Goal: Information Seeking & Learning: Find specific fact

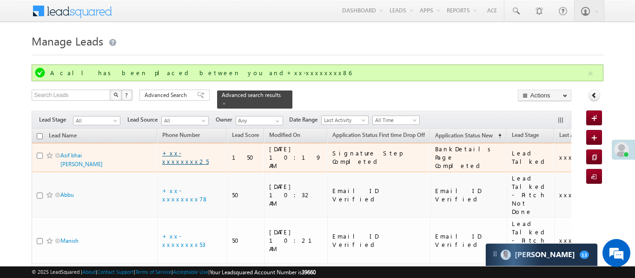
click at [187, 149] on link "+xx-xxxxxxxx25" at bounding box center [185, 157] width 46 height 16
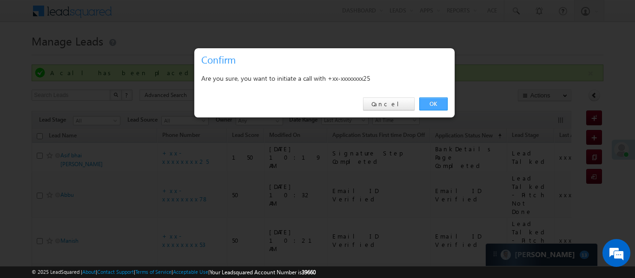
click at [436, 105] on link "OK" at bounding box center [433, 104] width 28 height 13
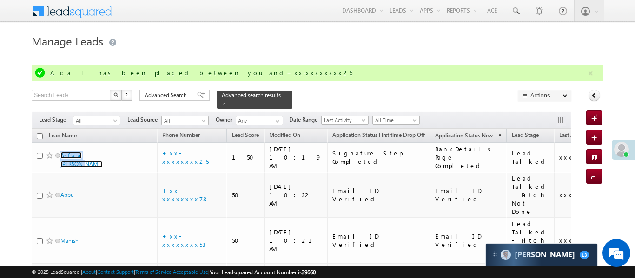
scroll to position [9, 0]
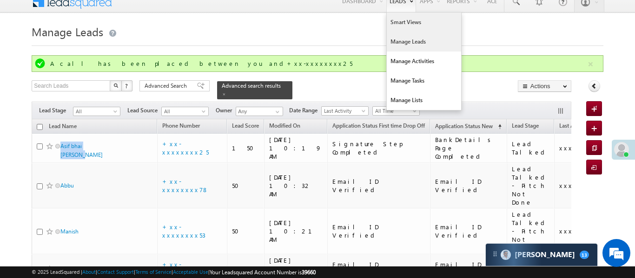
click at [399, 24] on link "Smart Views" at bounding box center [424, 23] width 74 height 20
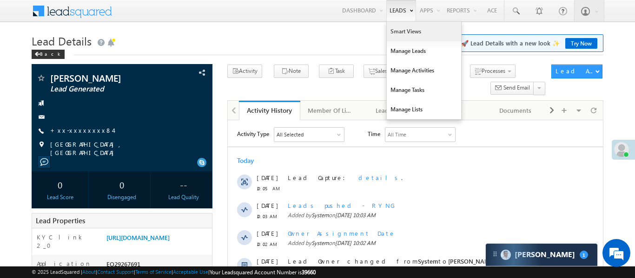
click at [403, 28] on link "Smart Views" at bounding box center [424, 32] width 74 height 20
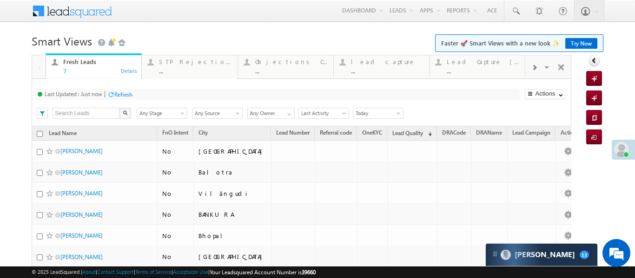
click at [529, 68] on div at bounding box center [534, 67] width 18 height 21
click at [474, 65] on div "Coded Today" at bounding box center [483, 61] width 73 height 7
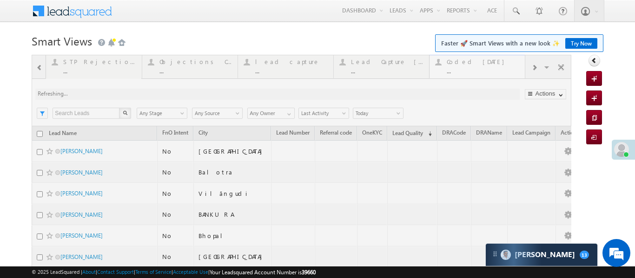
click at [474, 65] on div at bounding box center [302, 197] width 540 height 285
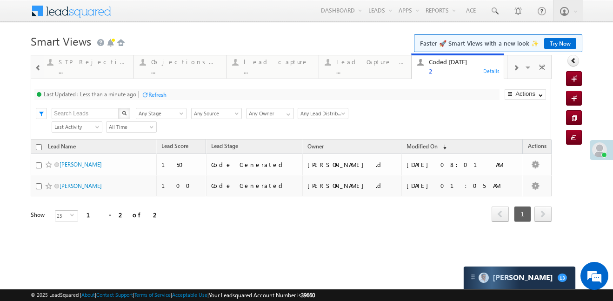
click at [36, 63] on div at bounding box center [39, 67] width 12 height 21
click at [36, 63] on div at bounding box center [37, 66] width 13 height 22
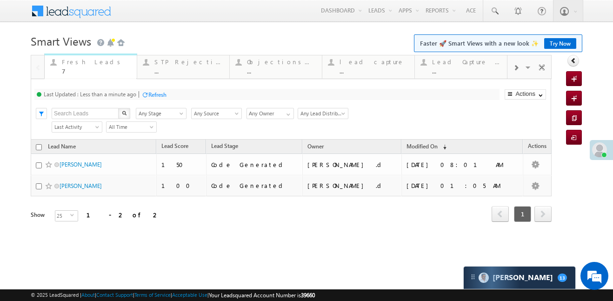
click at [102, 71] on div "7" at bounding box center [96, 70] width 69 height 7
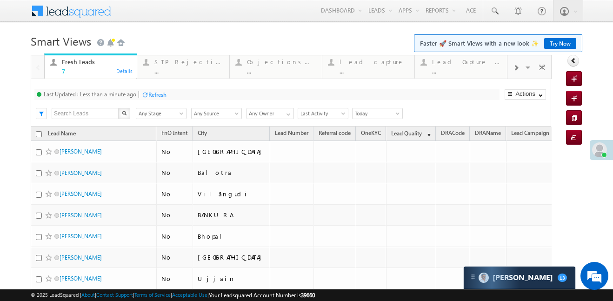
click at [102, 71] on div "7" at bounding box center [96, 70] width 69 height 7
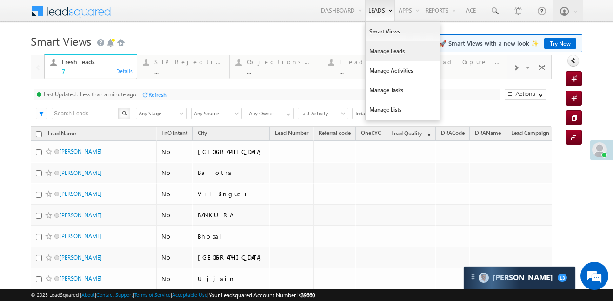
click at [401, 55] on link "Manage Leads" at bounding box center [402, 51] width 74 height 20
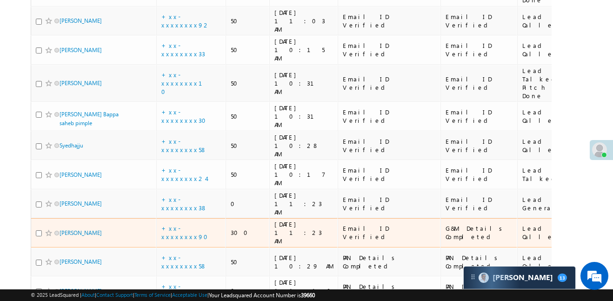
scroll to position [463, 0]
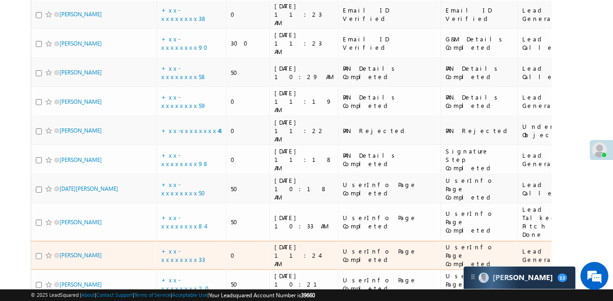
click at [582, 251] on span "xxxxx" at bounding box center [593, 255] width 23 height 8
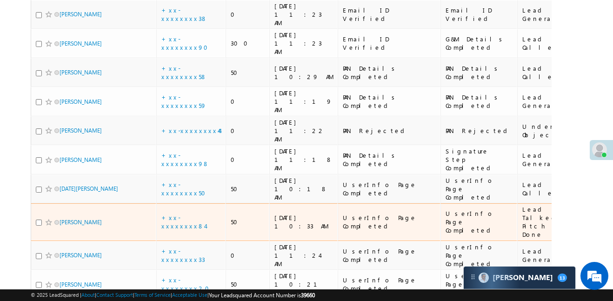
click at [582, 218] on span "xxxxx" at bounding box center [593, 222] width 23 height 8
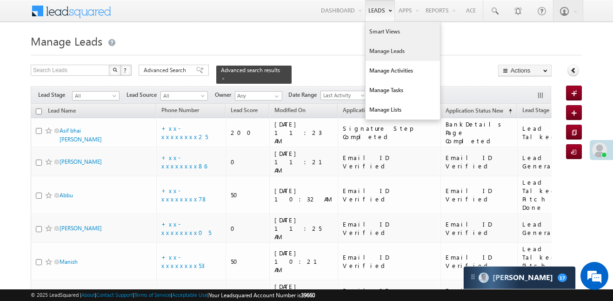
click at [376, 31] on link "Smart Views" at bounding box center [402, 32] width 74 height 20
click at [376, 32] on link "Smart Views" at bounding box center [402, 32] width 74 height 20
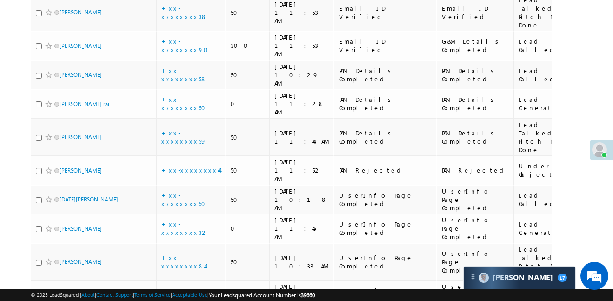
scroll to position [441, 0]
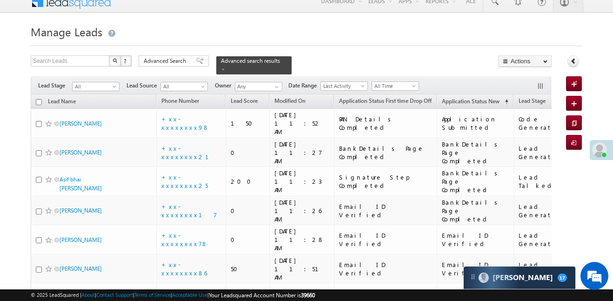
click at [466, 60] on div "Search Leads X ? 31 results found Advanced Search Advanced Search Advanced sear…" at bounding box center [291, 64] width 521 height 19
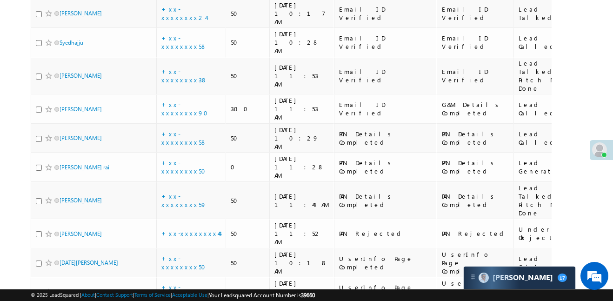
scroll to position [643, 0]
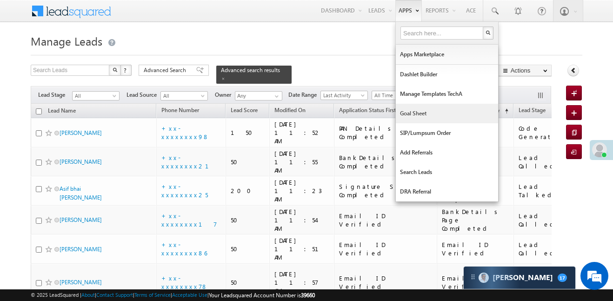
click at [409, 116] on link "Goal Sheet" at bounding box center [447, 114] width 102 height 20
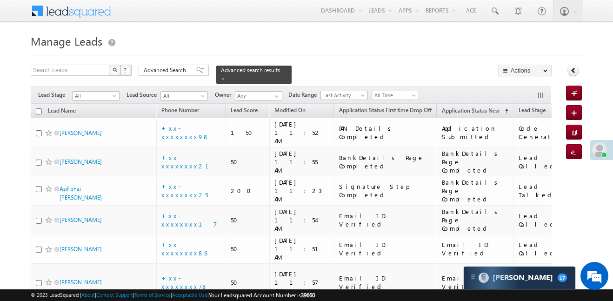
scroll to position [272, 0]
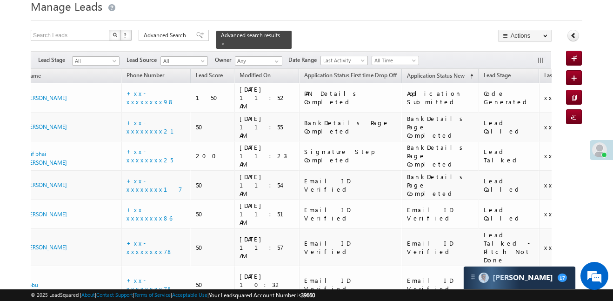
scroll to position [0, 397]
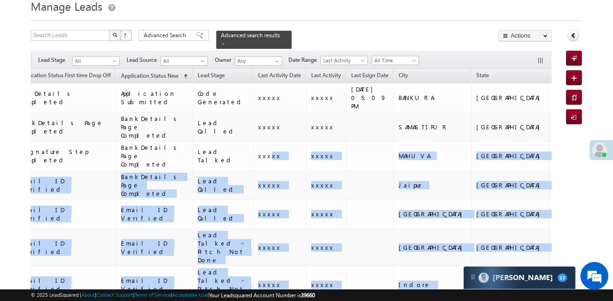
drag, startPoint x: 538, startPoint y: 132, endPoint x: 585, endPoint y: 135, distance: 47.0
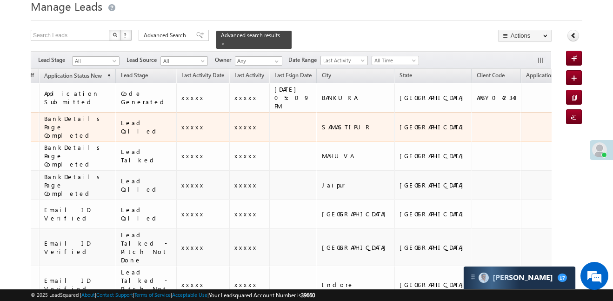
click at [521, 112] on td at bounding box center [548, 126] width 55 height 29
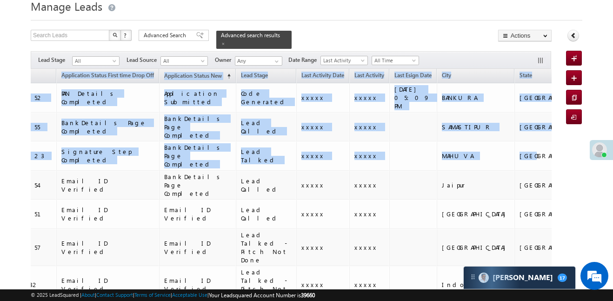
scroll to position [0, 0]
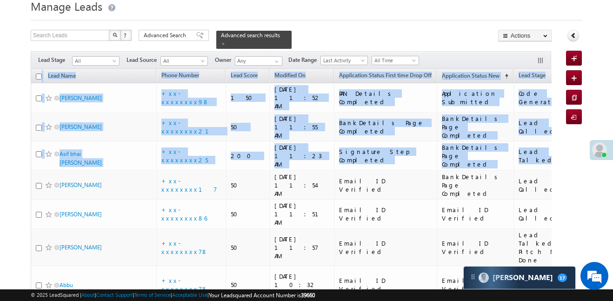
drag, startPoint x: 336, startPoint y: 128, endPoint x: 176, endPoint y: 2, distance: 203.6
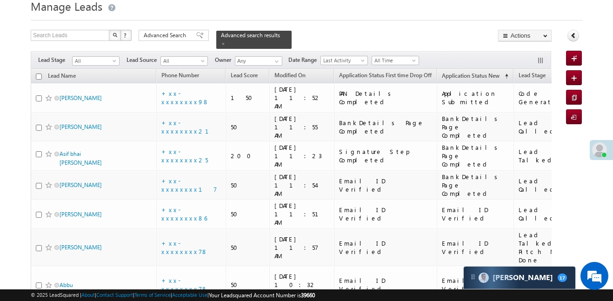
click at [186, 12] on h1 "Manage Leads" at bounding box center [306, 5] width 551 height 18
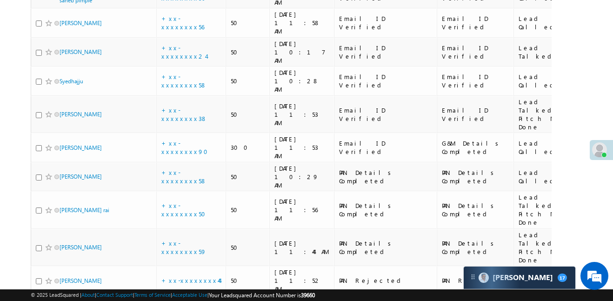
scroll to position [549, 0]
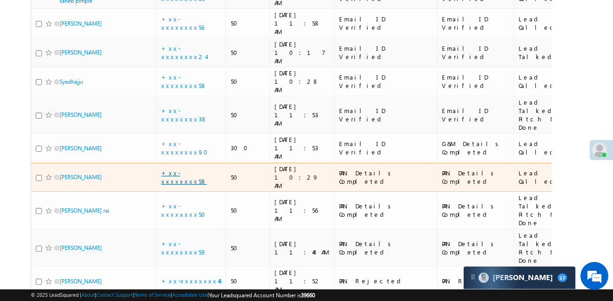
click at [189, 169] on link "+xx-xxxxxxxx58" at bounding box center [184, 177] width 46 height 16
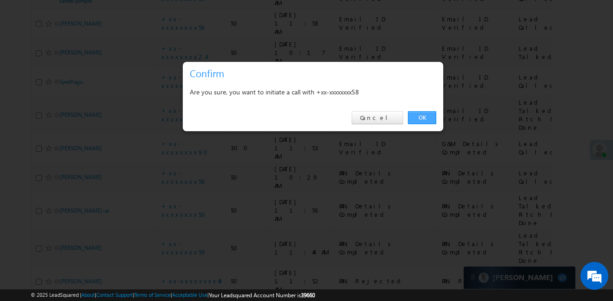
click at [428, 118] on link "OK" at bounding box center [422, 117] width 28 height 13
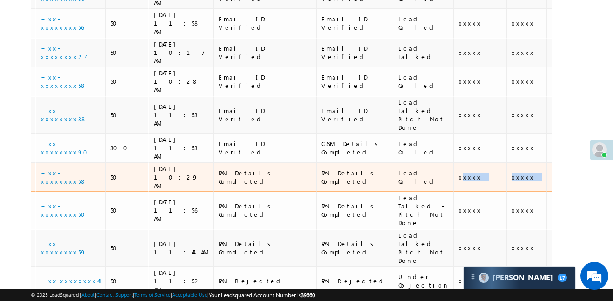
drag, startPoint x: 531, startPoint y: 59, endPoint x: 549, endPoint y: 56, distance: 18.8
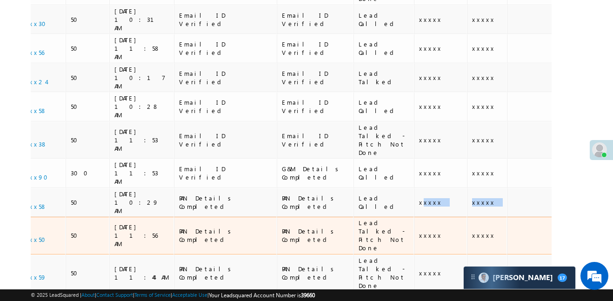
scroll to position [575, 0]
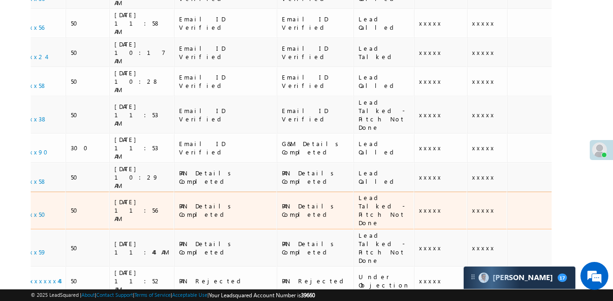
click at [507, 192] on td at bounding box center [530, 211] width 47 height 38
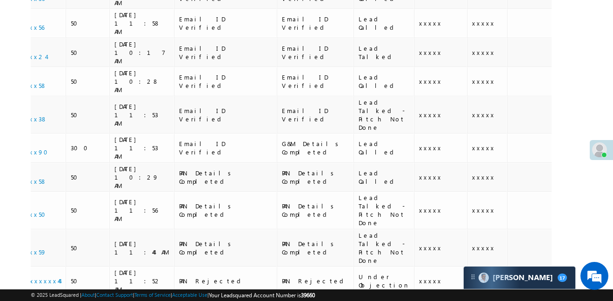
scroll to position [0, 347]
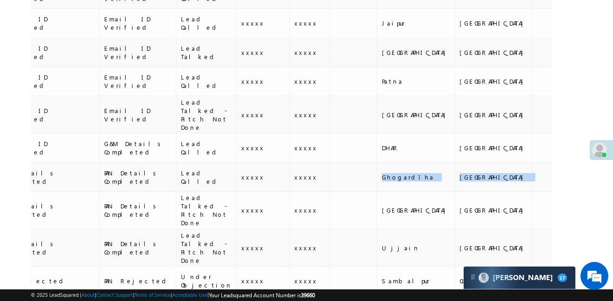
drag, startPoint x: 515, startPoint y: 61, endPoint x: 555, endPoint y: 59, distance: 40.5
click at [555, 59] on div "Search Leads X ? 32 results found Advanced Search Advanced Search Advanced sear…" at bounding box center [306, 70] width 551 height 1110
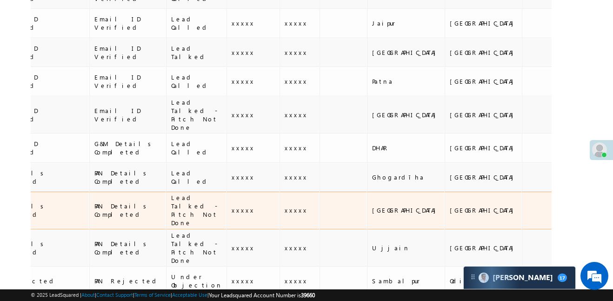
click at [522, 192] on td at bounding box center [546, 211] width 49 height 38
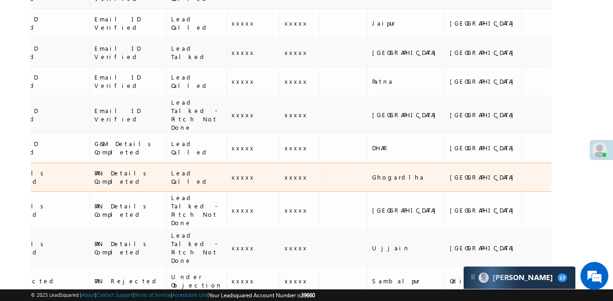
drag, startPoint x: 363, startPoint y: 61, endPoint x: 357, endPoint y: 55, distance: 8.2
click at [372, 173] on div "Ghogardīha" at bounding box center [406, 177] width 68 height 8
click at [367, 163] on td "Ghogardīha" at bounding box center [406, 177] width 78 height 29
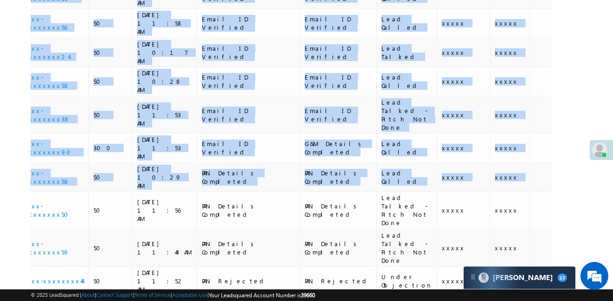
scroll to position [0, 0]
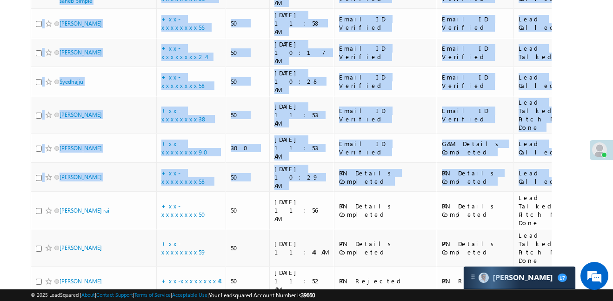
drag, startPoint x: 352, startPoint y: 61, endPoint x: 0, endPoint y: 37, distance: 352.7
click at [0, 37] on body "Menu Aakansha .d Aakan sha.D @ange lbrok ing.c om" at bounding box center [306, 25] width 613 height 1200
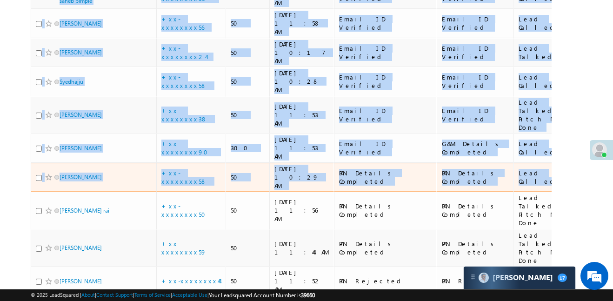
click at [111, 172] on span "Priyanka Poddar" at bounding box center [90, 176] width 63 height 9
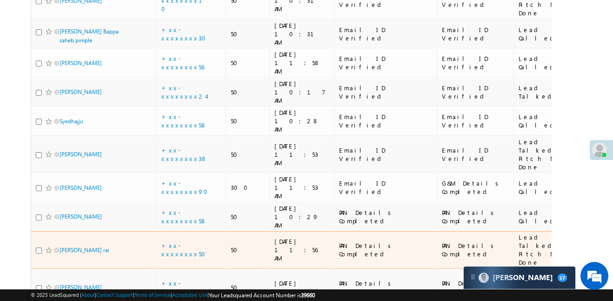
scroll to position [535, 0]
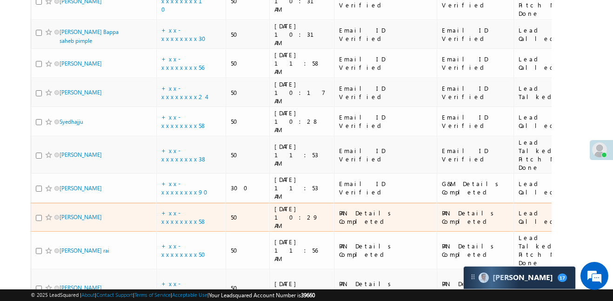
click at [138, 231] on td "Sohan bhagynarayan rai" at bounding box center [94, 250] width 126 height 38
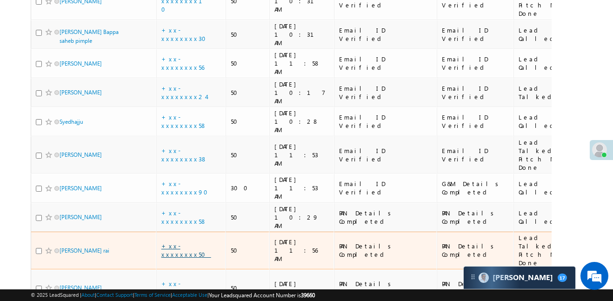
click at [197, 242] on link "+xx-xxxxxxxx50" at bounding box center [186, 250] width 50 height 16
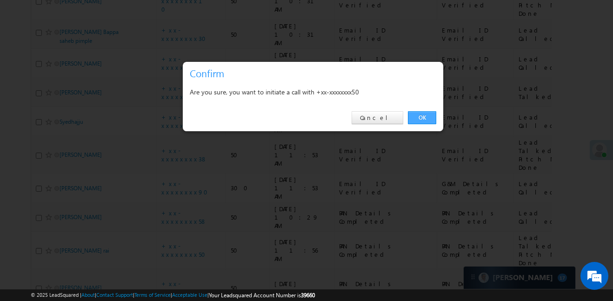
click at [428, 118] on link "OK" at bounding box center [422, 117] width 28 height 13
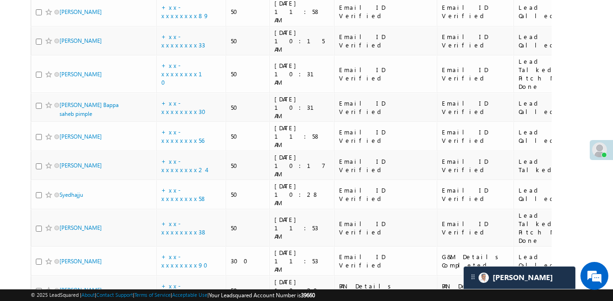
scroll to position [461, 0]
click at [591, 75] on body "Menu Aakansha .d Aakan sha.D @ange lbrok ing.c om" at bounding box center [306, 139] width 613 height 1200
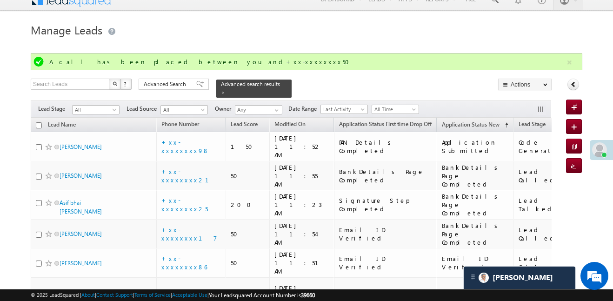
scroll to position [0, 0]
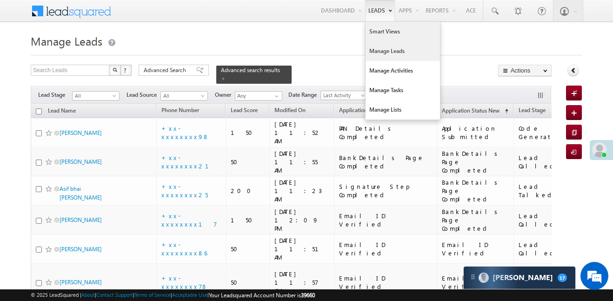
click at [383, 33] on link "Smart Views" at bounding box center [402, 32] width 74 height 20
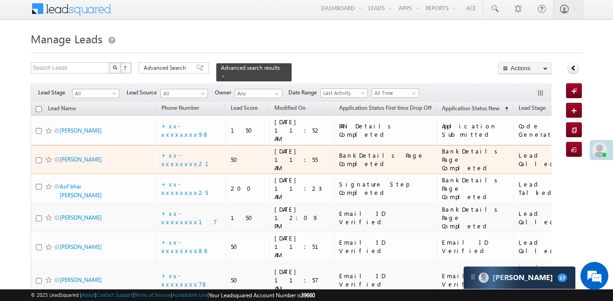
scroll to position [5, 0]
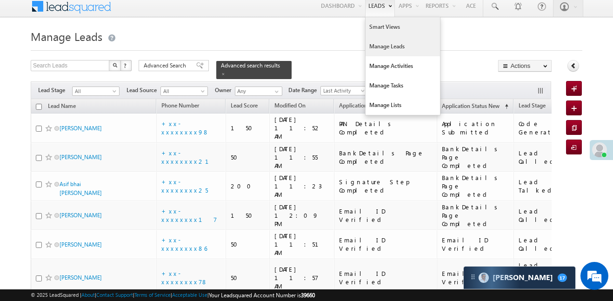
click at [381, 28] on link "Smart Views" at bounding box center [402, 27] width 74 height 20
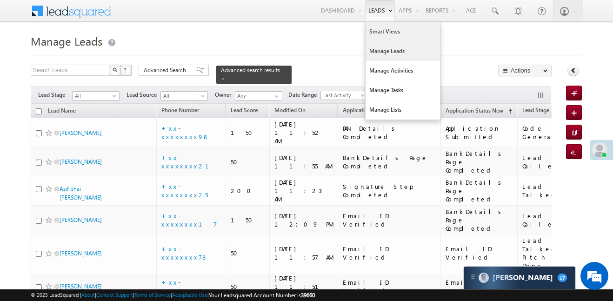
click at [378, 37] on link "Smart Views" at bounding box center [402, 32] width 74 height 20
click at [378, 40] on link "Smart Views" at bounding box center [402, 32] width 74 height 20
click at [377, 24] on link "Smart Views" at bounding box center [402, 32] width 74 height 20
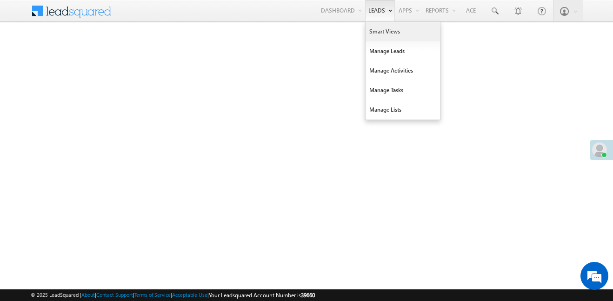
click at [385, 35] on link "Smart Views" at bounding box center [402, 32] width 74 height 20
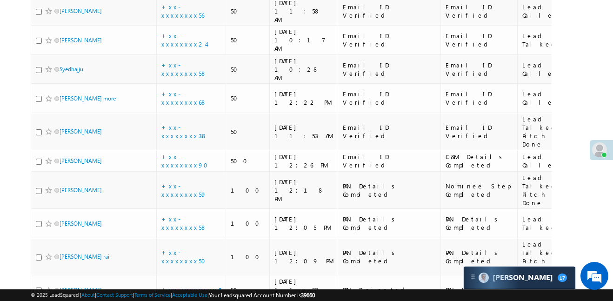
scroll to position [764, 0]
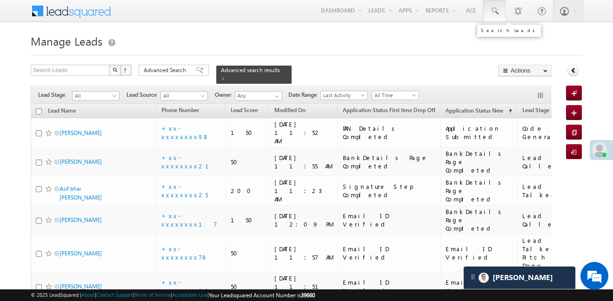
click at [503, 10] on link at bounding box center [494, 10] width 22 height 21
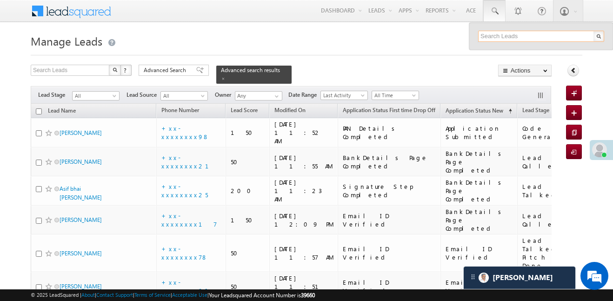
paste input "EQ29180135"
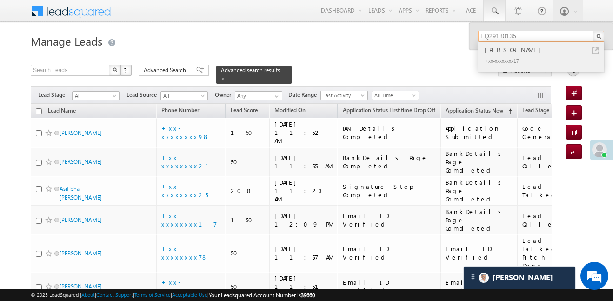
type input "EQ29180135"
click at [509, 52] on div "Vijay Oraon" at bounding box center [545, 50] width 125 height 10
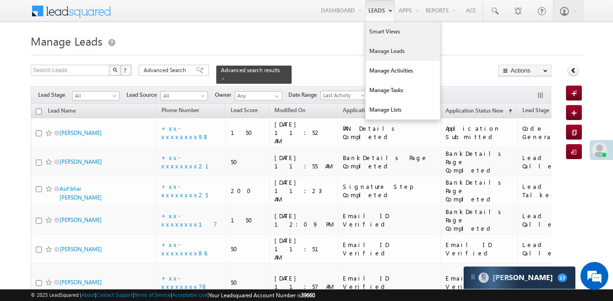
click at [383, 34] on link "Smart Views" at bounding box center [402, 32] width 74 height 20
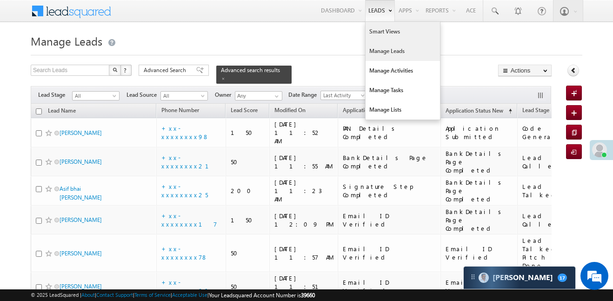
click at [380, 29] on link "Smart Views" at bounding box center [402, 32] width 74 height 20
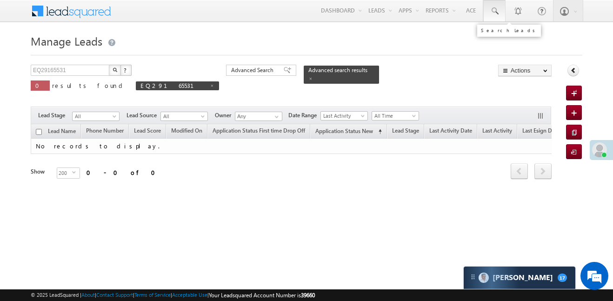
click at [502, 14] on link at bounding box center [494, 10] width 22 height 21
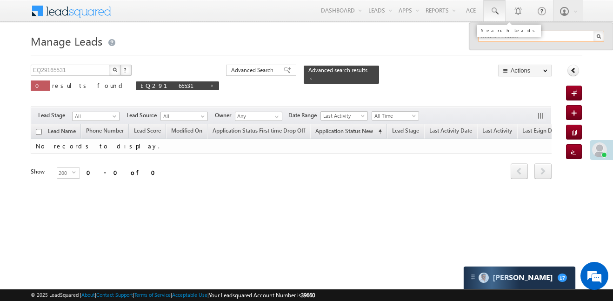
paste input "EQ29165531"
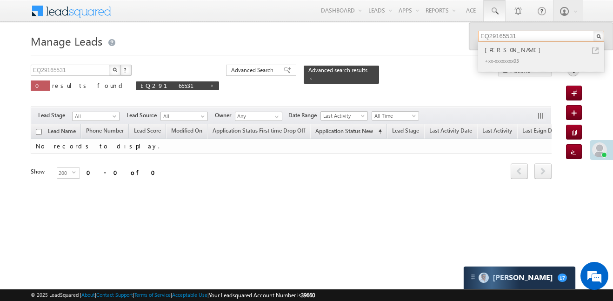
type input "EQ29165531"
click at [486, 48] on div "Vijay singh" at bounding box center [545, 50] width 125 height 10
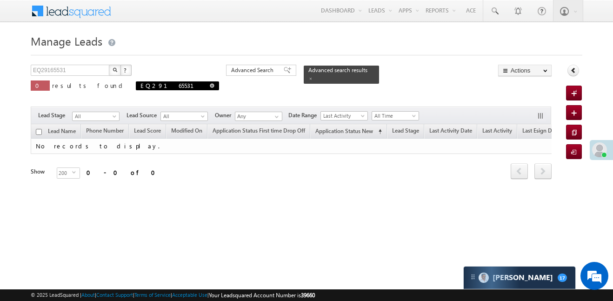
click at [210, 87] on span at bounding box center [212, 85] width 5 height 5
type input "Search Leads"
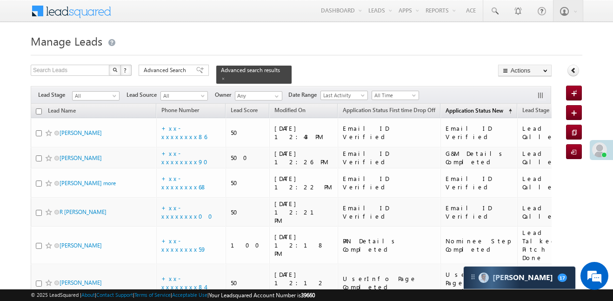
click at [455, 107] on span "Application Status New" at bounding box center [474, 110] width 58 height 7
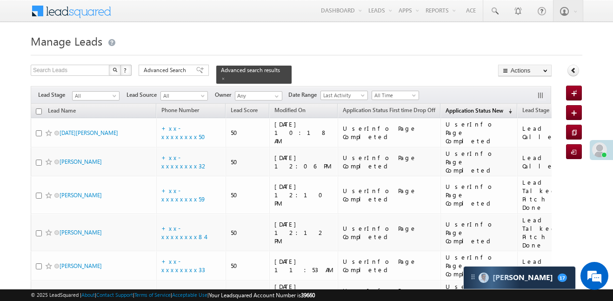
click at [444, 109] on link "Application Status New (sorted descending)" at bounding box center [479, 111] width 76 height 12
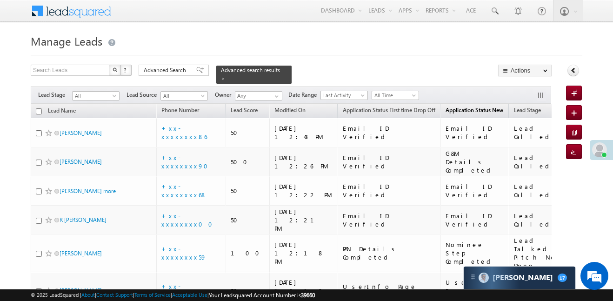
click at [448, 109] on link "Application Status New (sorted descending)" at bounding box center [474, 111] width 67 height 12
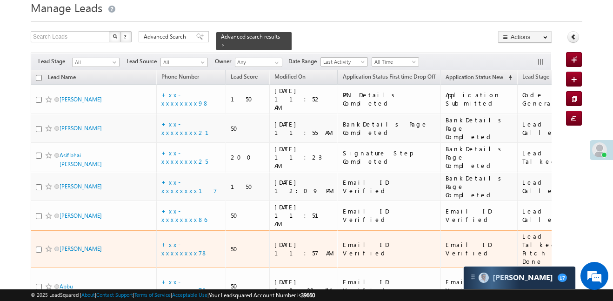
scroll to position [34, 0]
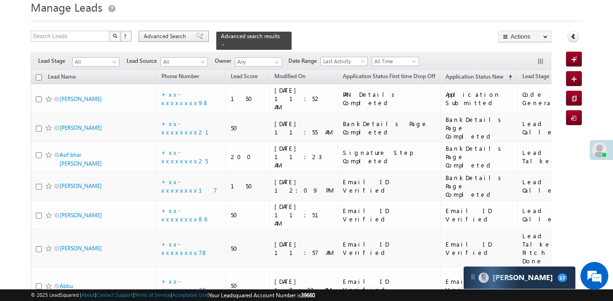
click at [185, 35] on span "Advanced Search" at bounding box center [166, 36] width 45 height 8
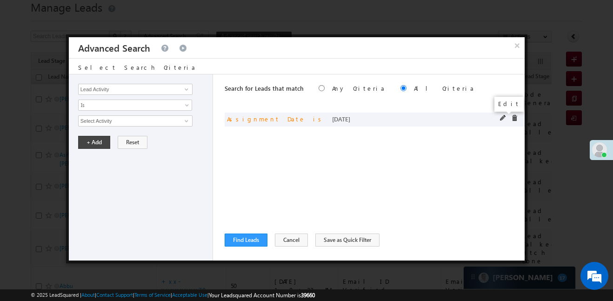
click at [500, 115] on span at bounding box center [503, 118] width 7 height 7
click at [146, 83] on div "Lead Activity Task Sales Group Prospect Id WA Last Message Timestamp 4th Day Di…" at bounding box center [141, 167] width 144 height 186
click at [157, 125] on link "Today" at bounding box center [135, 120] width 114 height 11
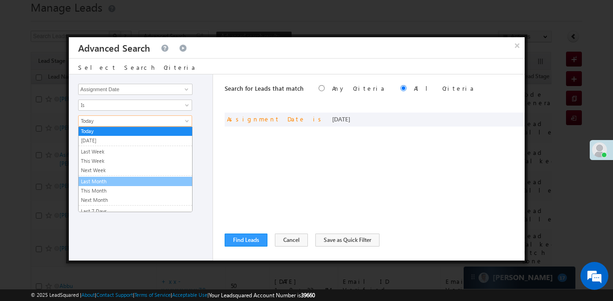
scroll to position [31, 0]
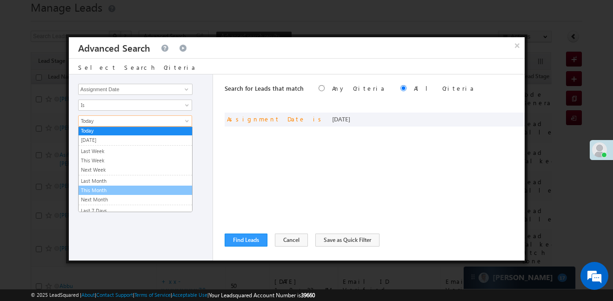
click at [113, 191] on link "This Month" at bounding box center [135, 190] width 113 height 8
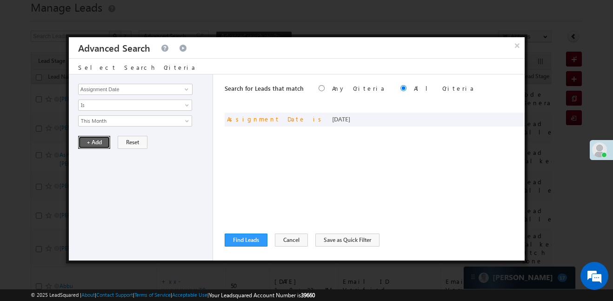
click at [90, 143] on button "+ Add" at bounding box center [94, 142] width 32 height 13
click at [243, 242] on button "Find Leads" at bounding box center [246, 239] width 43 height 13
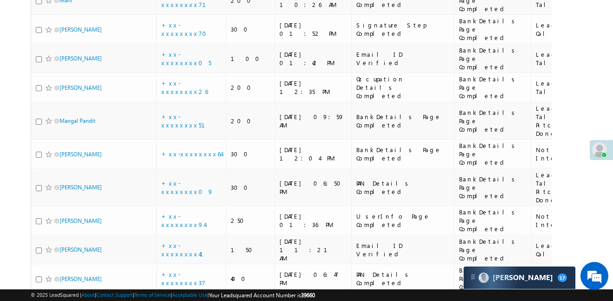
scroll to position [889, 0]
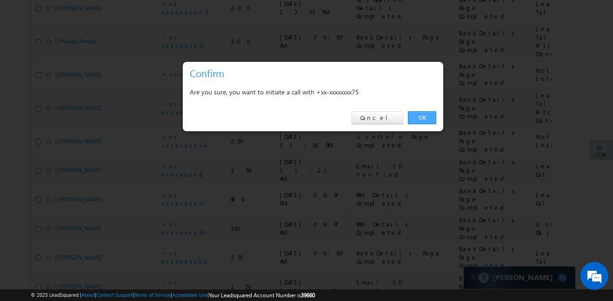
click at [414, 119] on link "OK" at bounding box center [422, 117] width 28 height 13
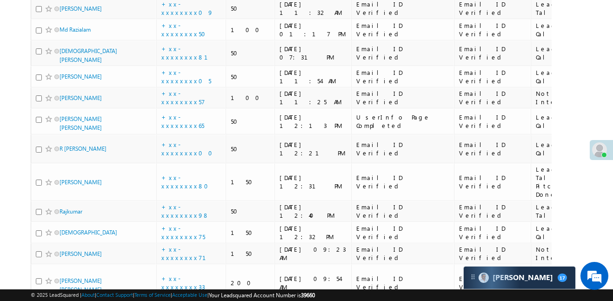
scroll to position [5217, 0]
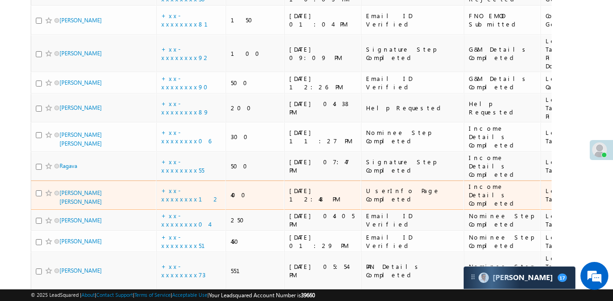
scroll to position [408, 0]
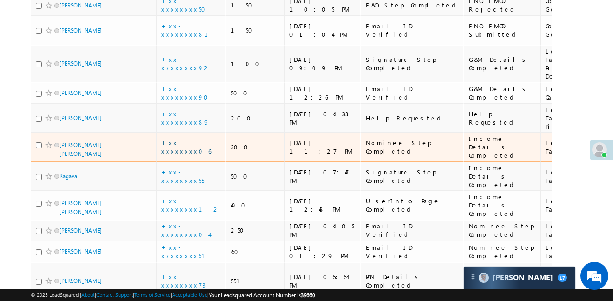
click at [186, 139] on link "+xx-xxxxxxxx06" at bounding box center [186, 147] width 50 height 16
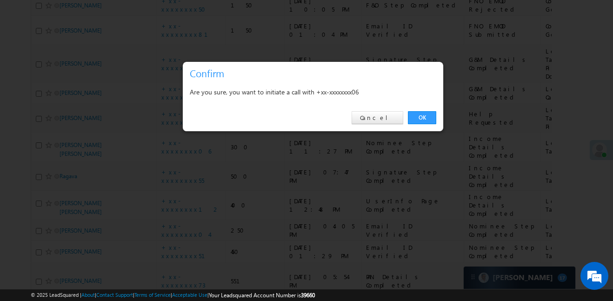
click at [424, 106] on div "OK Cancel" at bounding box center [313, 118] width 260 height 26
click at [419, 119] on link "OK" at bounding box center [422, 117] width 28 height 13
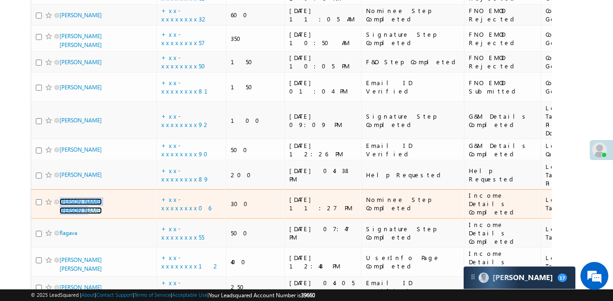
scroll to position [372, 0]
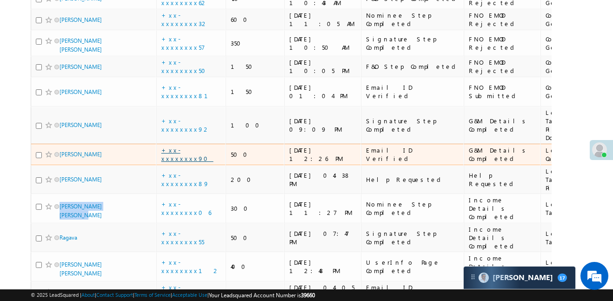
click at [183, 146] on link "+xx-xxxxxxxx90" at bounding box center [187, 154] width 52 height 16
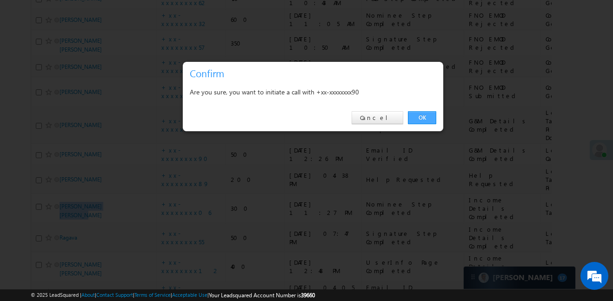
click at [431, 113] on link "OK" at bounding box center [422, 117] width 28 height 13
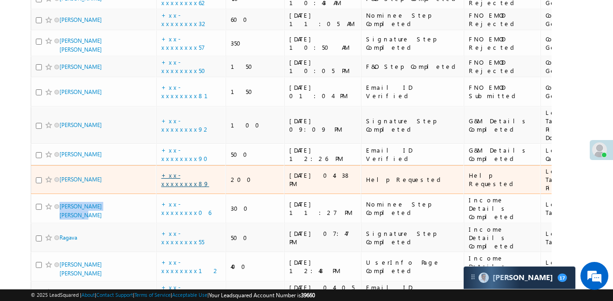
click at [170, 171] on link "+xx-xxxxxxxx89" at bounding box center [185, 179] width 48 height 16
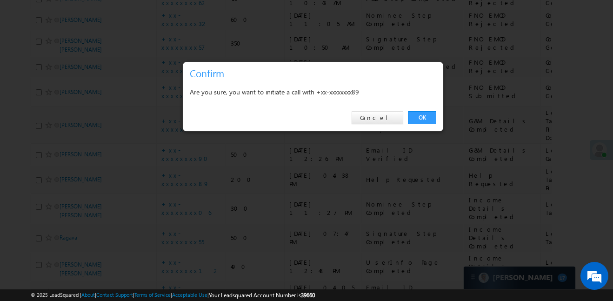
click at [387, 107] on div "OK Cancel" at bounding box center [313, 118] width 260 height 26
click at [388, 114] on link "Cancel" at bounding box center [377, 117] width 52 height 13
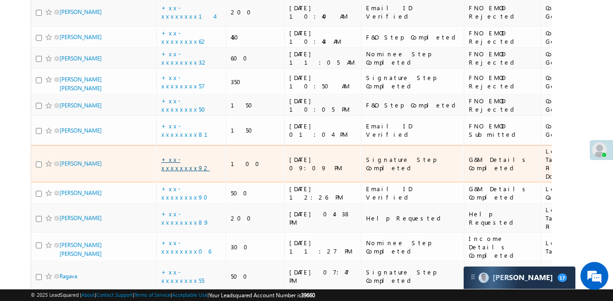
scroll to position [305, 0]
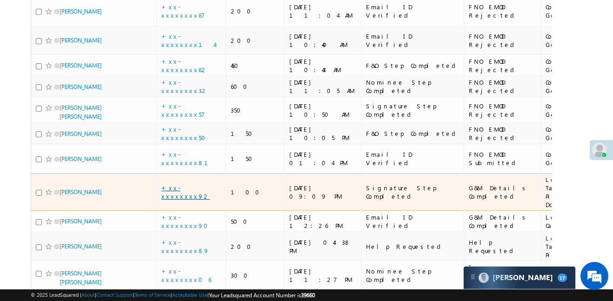
click at [185, 184] on link "+xx-xxxxxxxx92" at bounding box center [185, 192] width 49 height 16
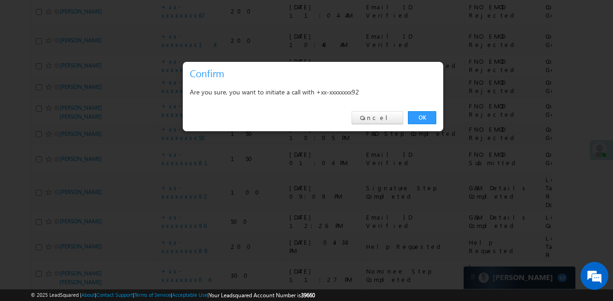
click at [444, 111] on div at bounding box center [306, 150] width 613 height 301
click at [463, 173] on td "G&M Details Completed" at bounding box center [501, 192] width 77 height 38
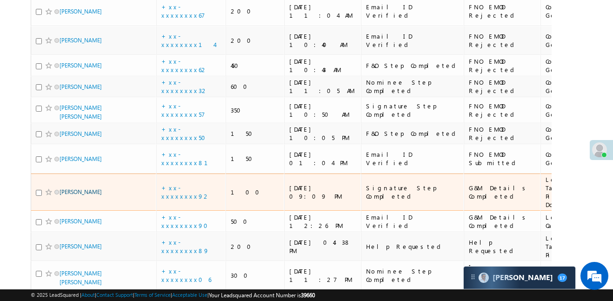
drag, startPoint x: 83, startPoint y: 121, endPoint x: 74, endPoint y: 128, distance: 11.3
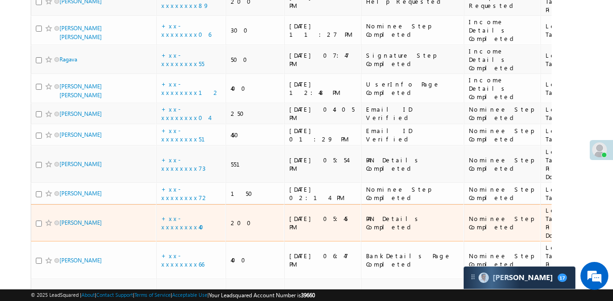
scroll to position [541, 0]
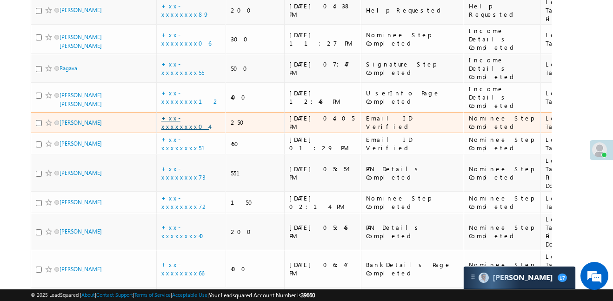
click at [195, 114] on link "+xx-xxxxxxxx04" at bounding box center [185, 122] width 48 height 16
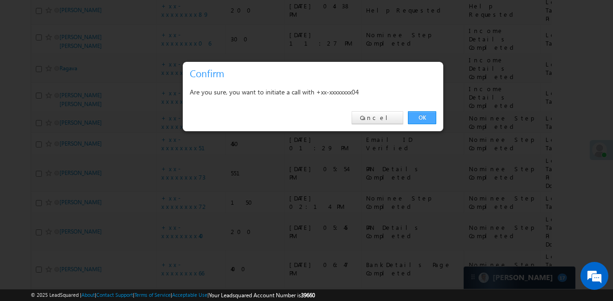
click at [419, 115] on link "OK" at bounding box center [422, 117] width 28 height 13
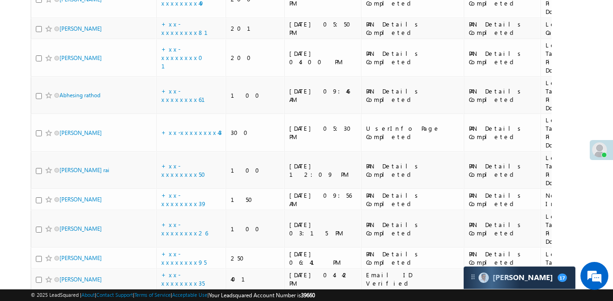
scroll to position [2966, 0]
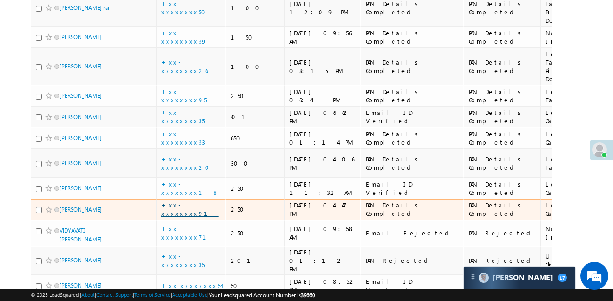
click at [193, 201] on link "+xx-xxxxxxxx91" at bounding box center [189, 209] width 57 height 16
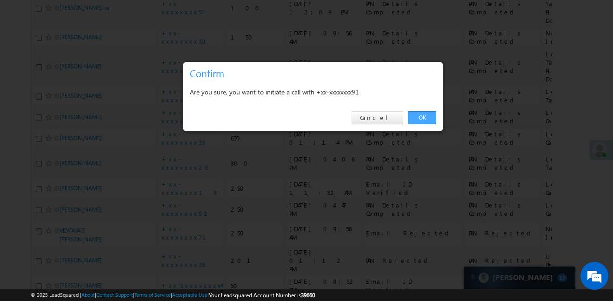
click at [421, 115] on link "OK" at bounding box center [422, 117] width 28 height 13
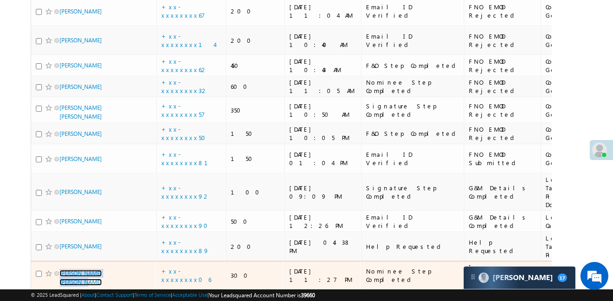
scroll to position [304, 0]
click at [180, 261] on td "+xx-xxxxxxxx06" at bounding box center [191, 275] width 70 height 29
click at [186, 267] on link "+xx-xxxxxxxx06" at bounding box center [186, 275] width 50 height 16
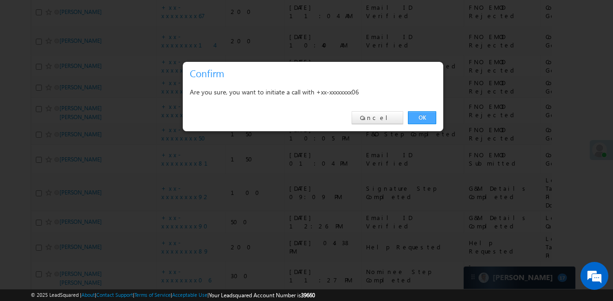
click at [416, 118] on link "OK" at bounding box center [422, 117] width 28 height 13
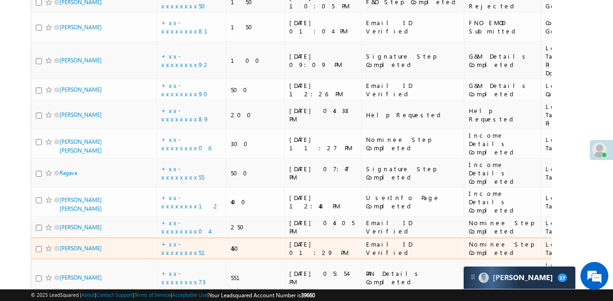
scroll to position [331, 0]
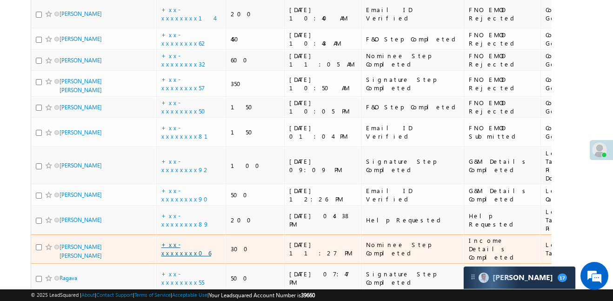
click at [193, 240] on link "+xx-xxxxxxxx06" at bounding box center [186, 248] width 50 height 16
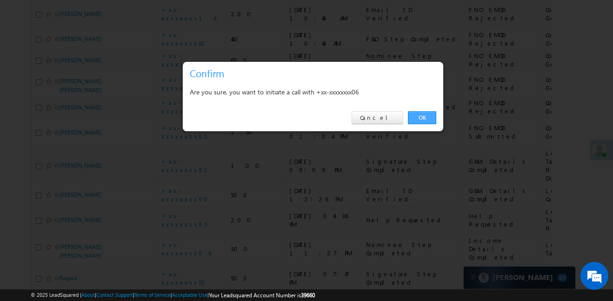
click at [417, 115] on link "OK" at bounding box center [422, 117] width 28 height 13
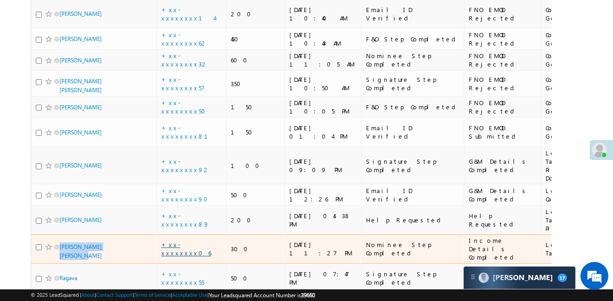
click at [197, 240] on link "+xx-xxxxxxxx06" at bounding box center [186, 248] width 50 height 16
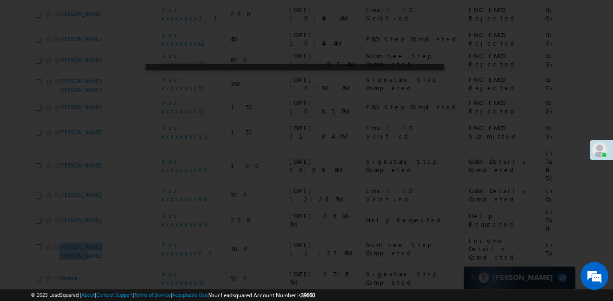
click at [416, 120] on div at bounding box center [306, 150] width 613 height 301
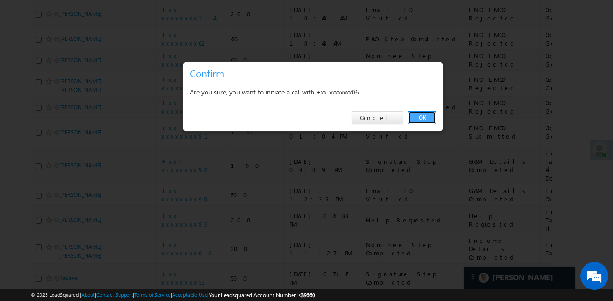
click at [430, 115] on link "OK" at bounding box center [422, 117] width 28 height 13
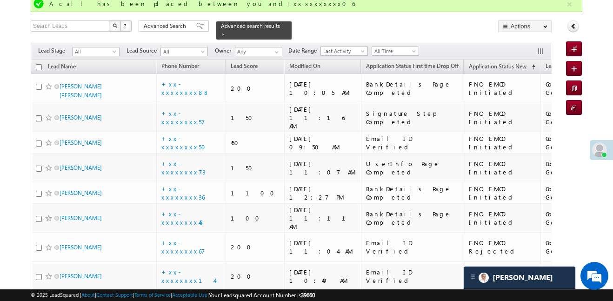
scroll to position [0, 0]
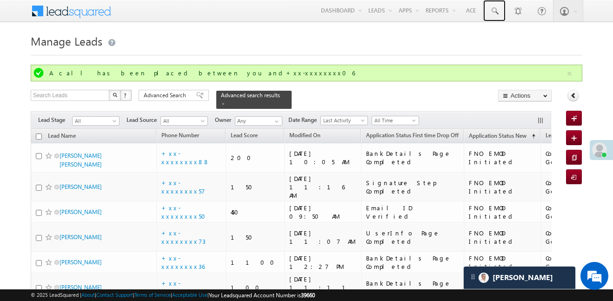
click at [489, 17] on link at bounding box center [494, 10] width 22 height 21
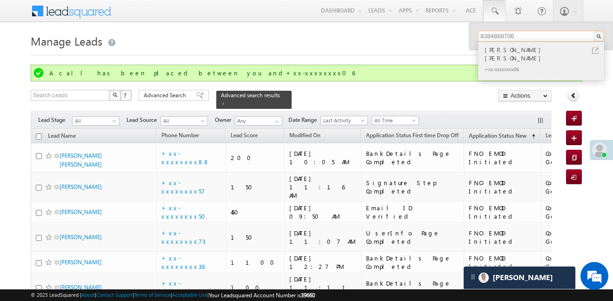
type input "8384868706"
click at [522, 49] on div "Ravindra Yogendra Yadav" at bounding box center [545, 54] width 125 height 19
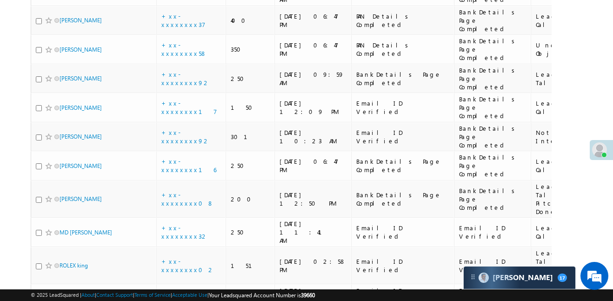
scroll to position [97, 0]
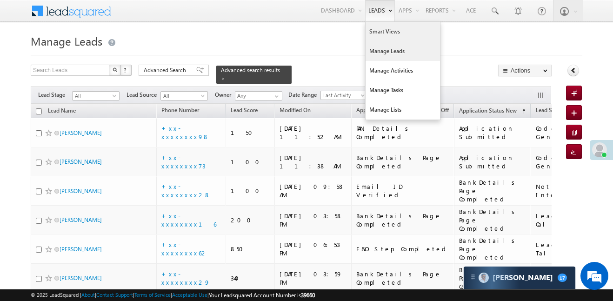
click at [375, 34] on link "Smart Views" at bounding box center [402, 32] width 74 height 20
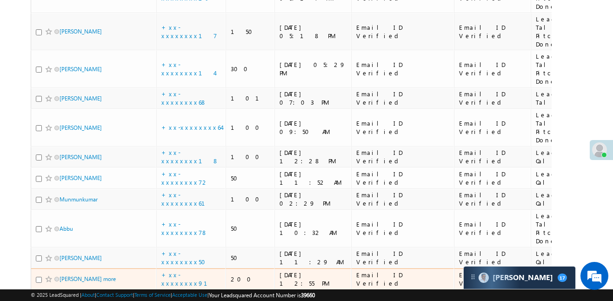
scroll to position [3106, 0]
